Goal: Task Accomplishment & Management: Use online tool/utility

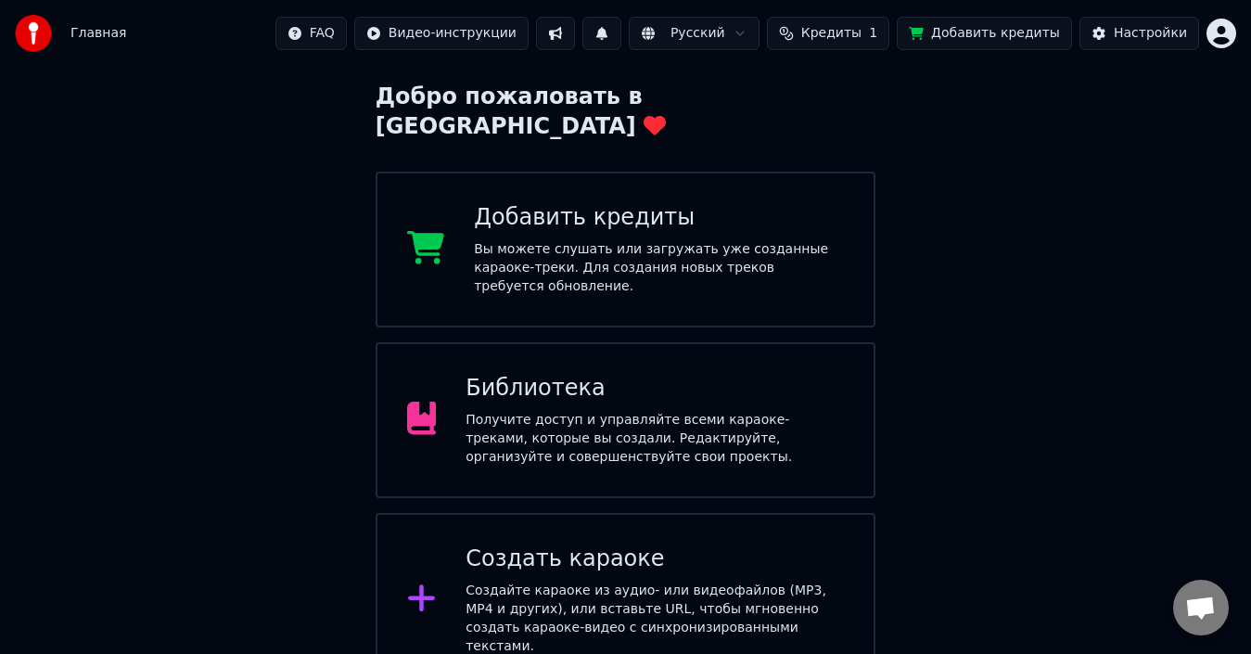
scroll to position [70, 0]
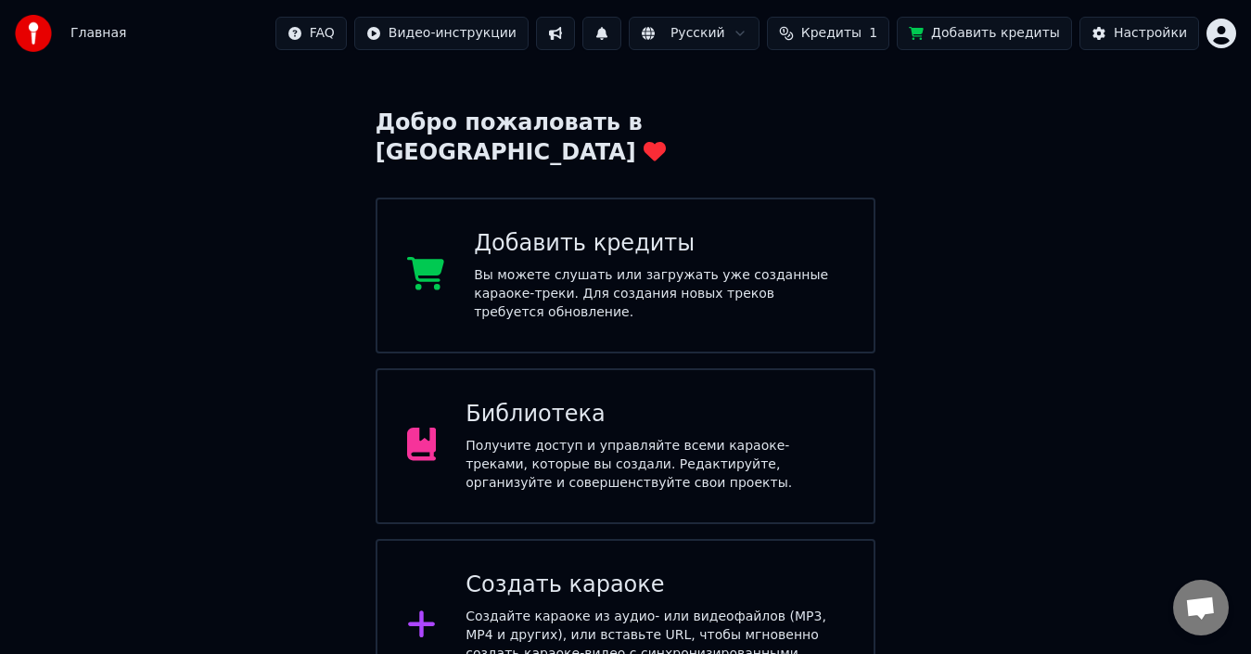
click at [427, 607] on icon at bounding box center [422, 623] width 30 height 33
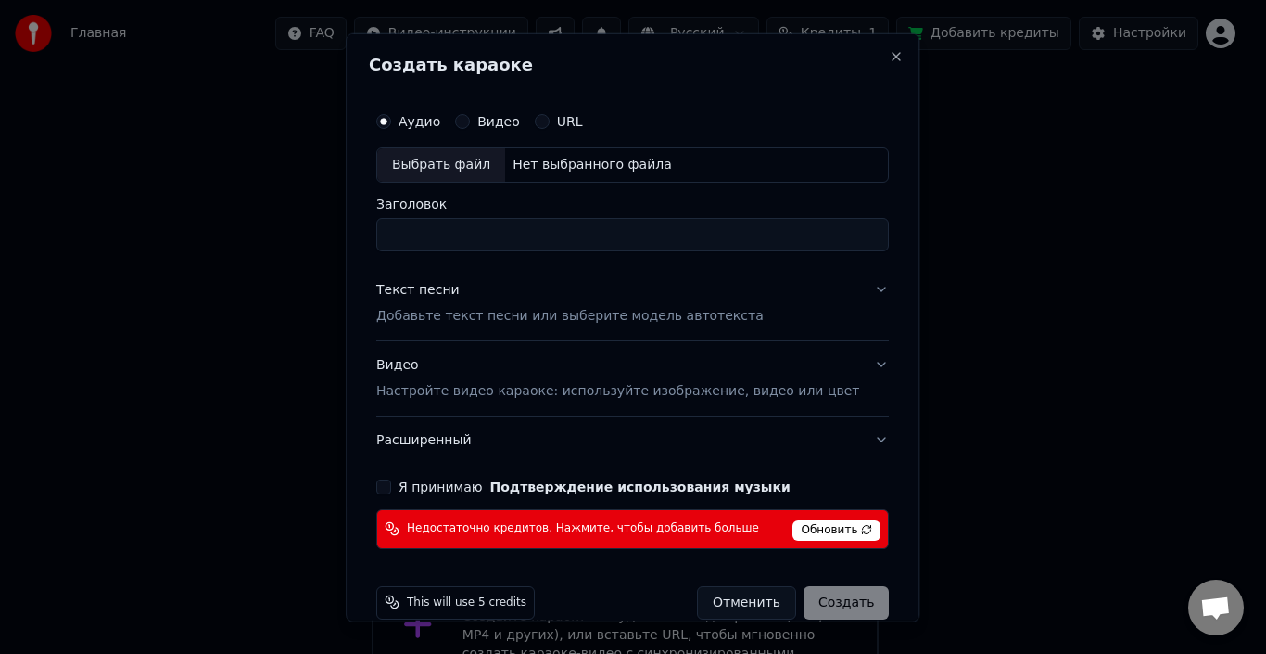
click at [817, 528] on span "Обновить" at bounding box center [838, 529] width 88 height 20
click at [829, 528] on span "Обновить" at bounding box center [838, 529] width 88 height 20
click at [890, 54] on button "Close" at bounding box center [897, 55] width 15 height 15
